Goal: Check status: Check status

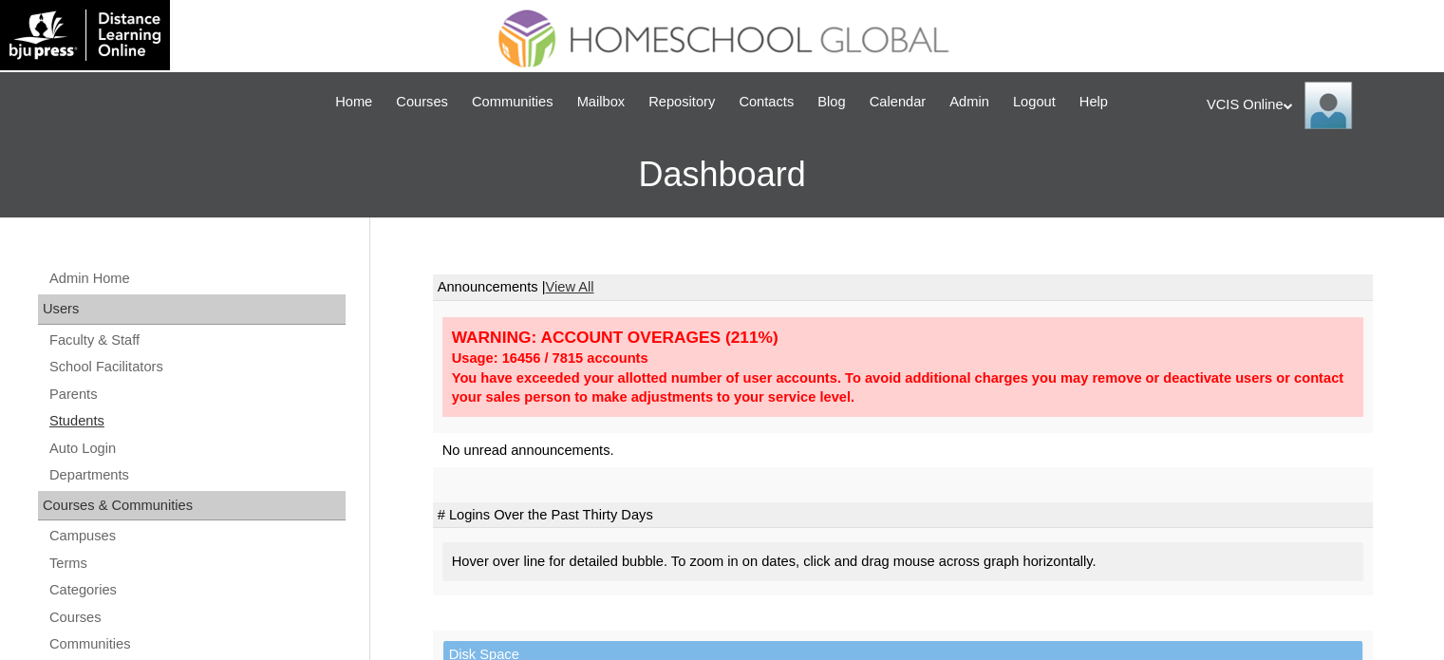
click at [83, 417] on link "Students" at bounding box center [196, 421] width 298 height 24
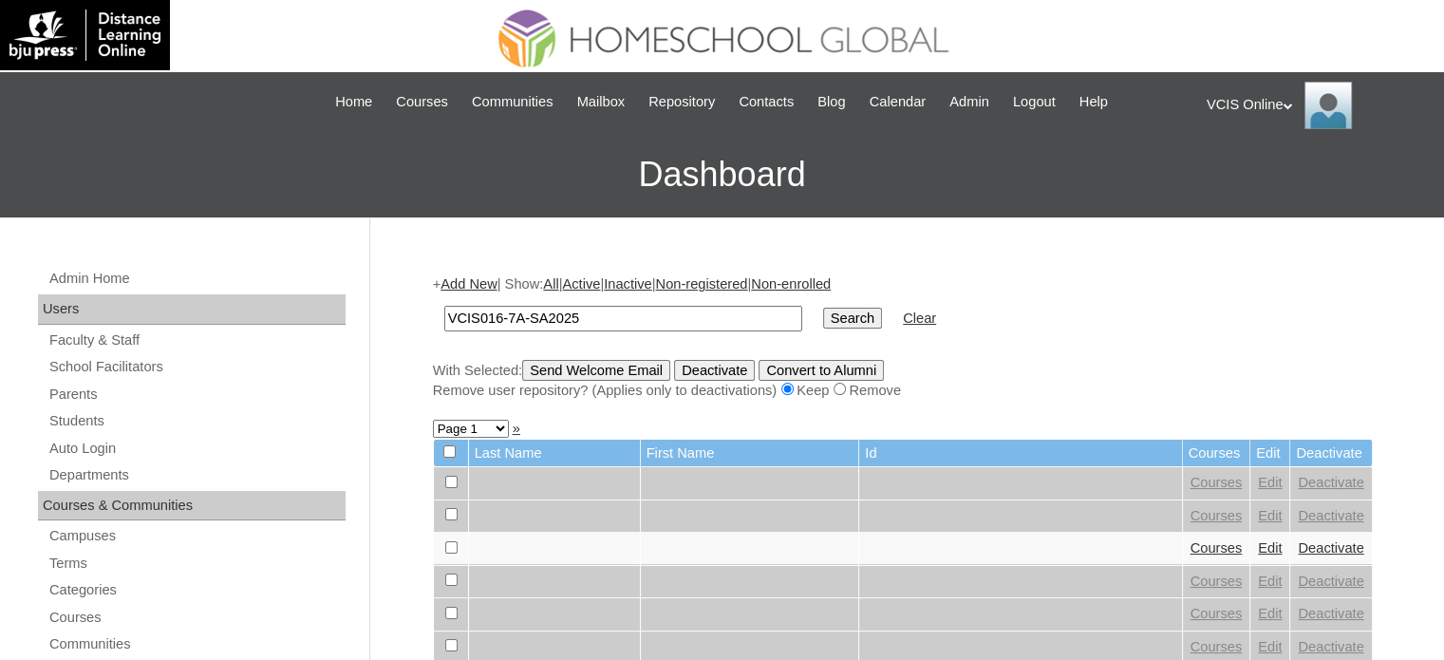
type input "VCIS016-7A-SA2025"
click at [823, 310] on input "Search" at bounding box center [852, 318] width 59 height 21
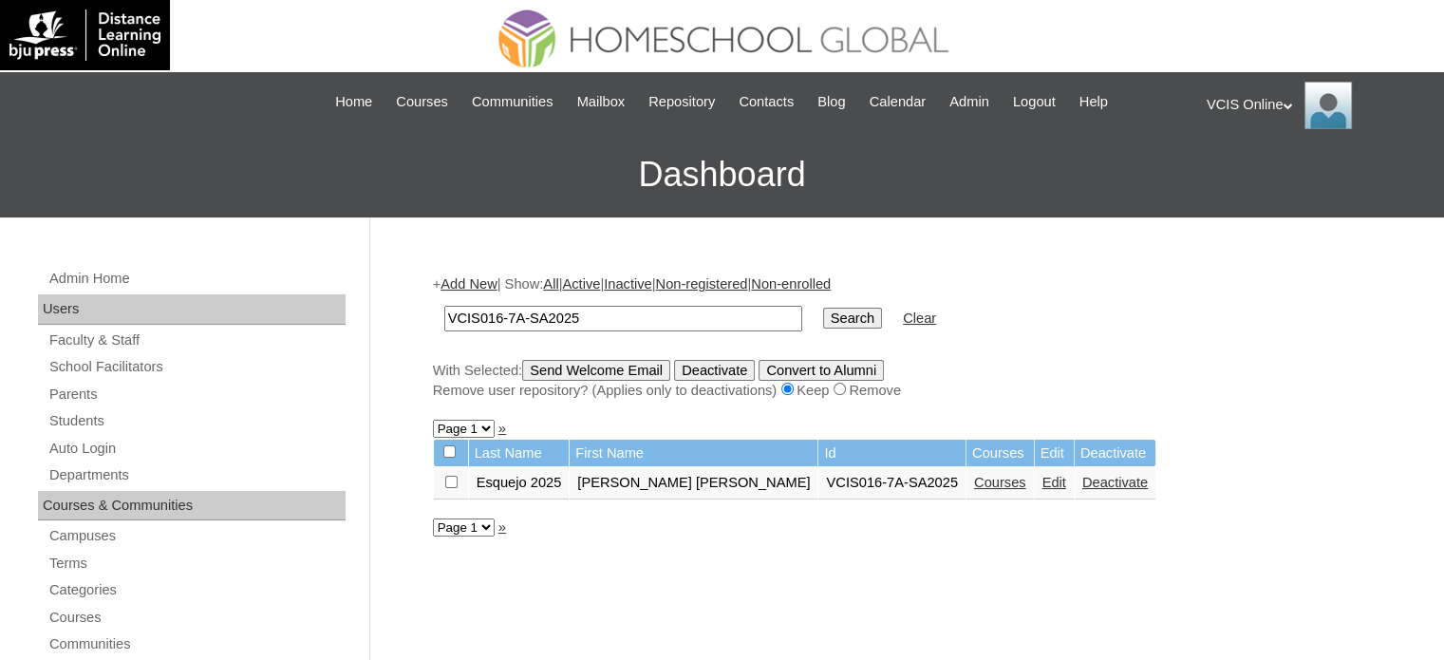
click at [974, 482] on link "Courses" at bounding box center [1000, 482] width 52 height 15
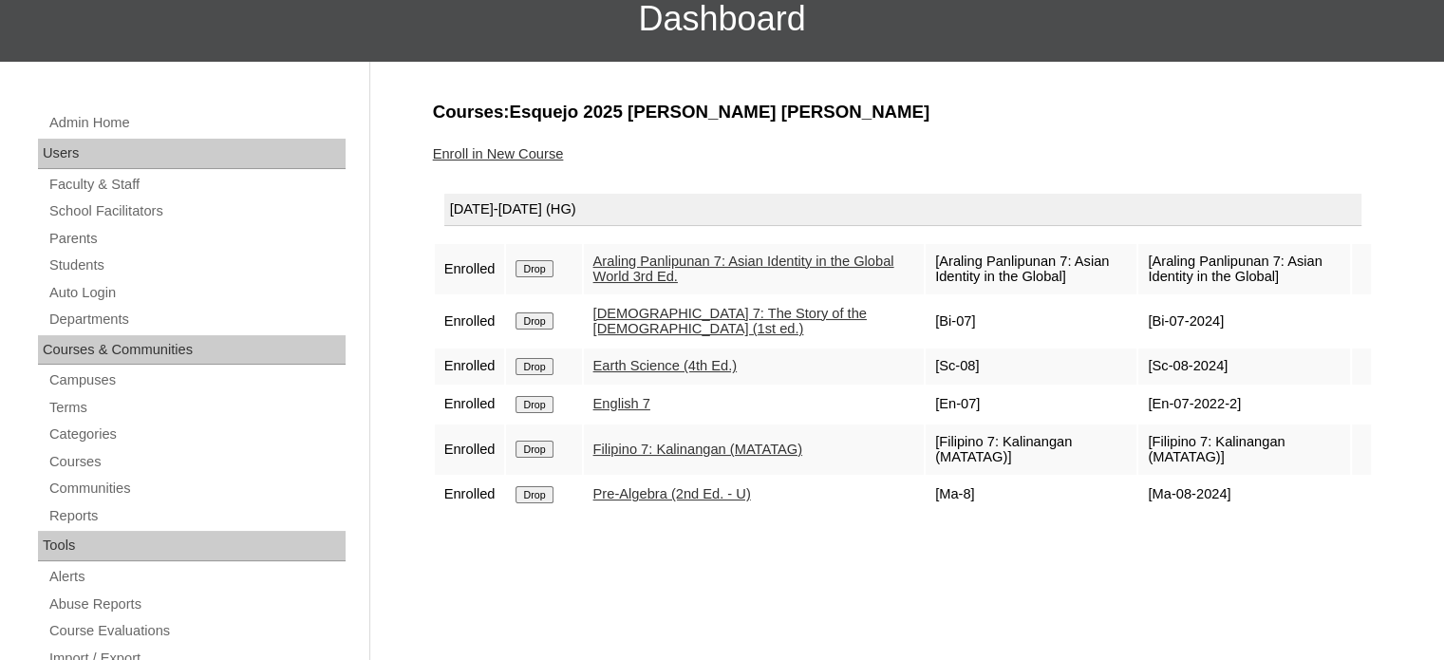
scroll to position [190, 0]
